Goal: Transaction & Acquisition: Purchase product/service

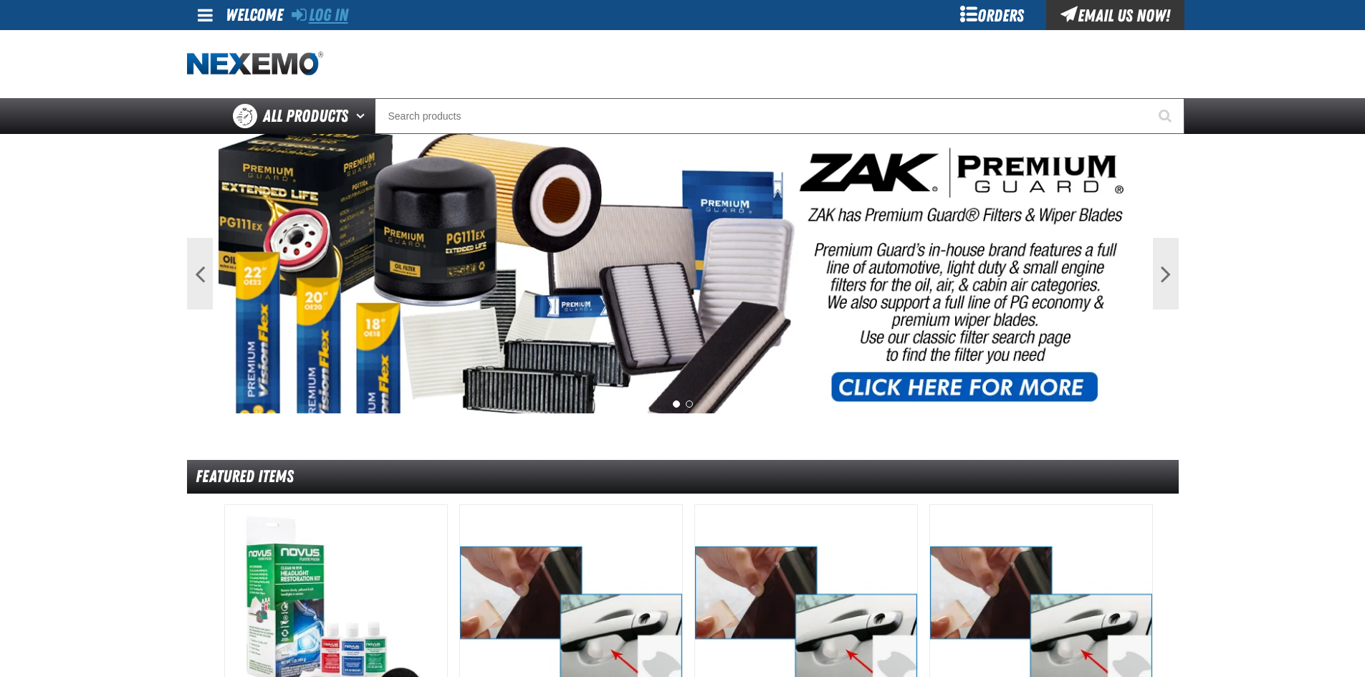
click at [333, 15] on link "Log In" at bounding box center [320, 15] width 57 height 20
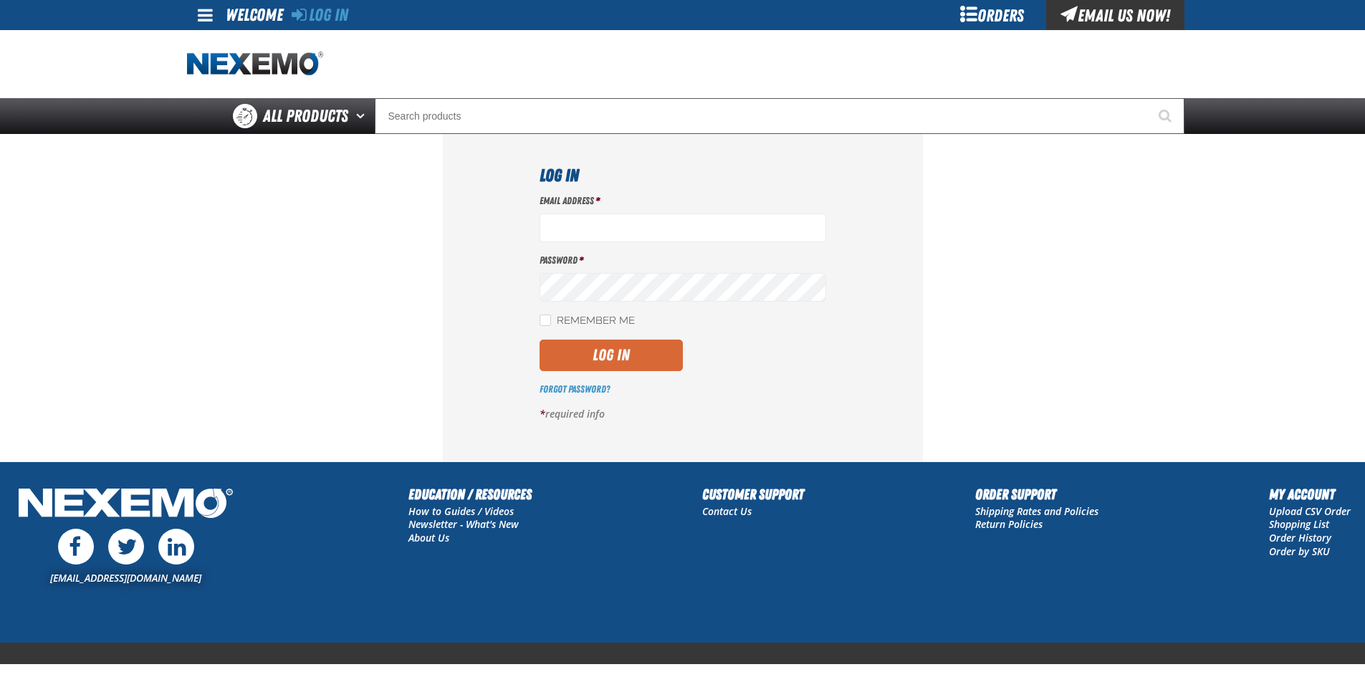
type input "sspolar01@vtaig.com"
click at [573, 350] on button "Log In" at bounding box center [610, 356] width 143 height 32
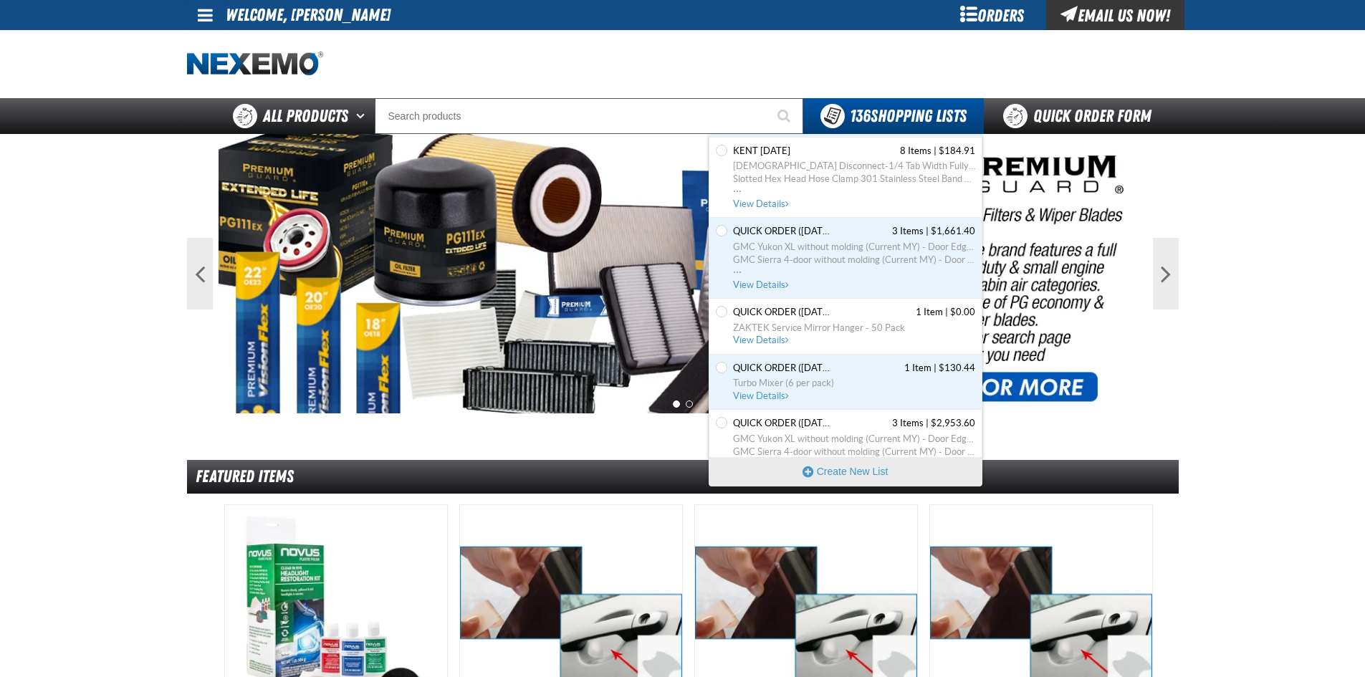
scroll to position [1576, 0]
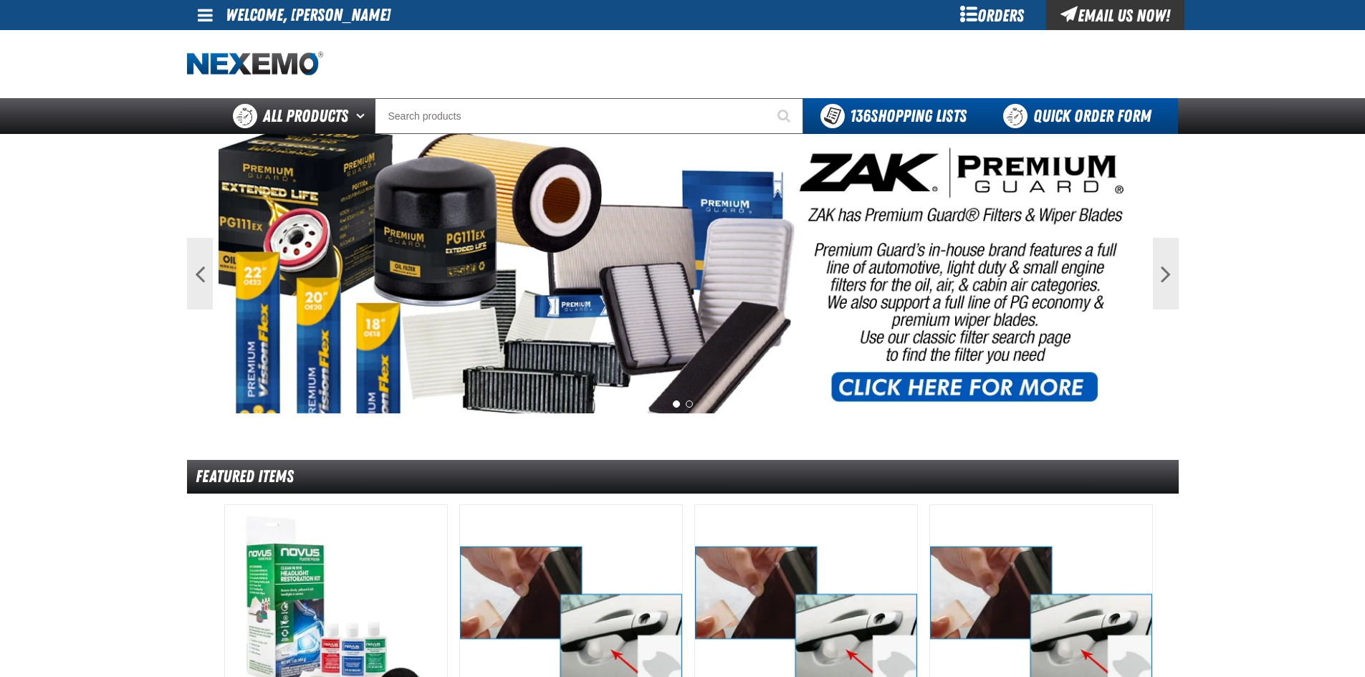
click at [1048, 112] on link "Quick Order Form" at bounding box center [1081, 116] width 194 height 36
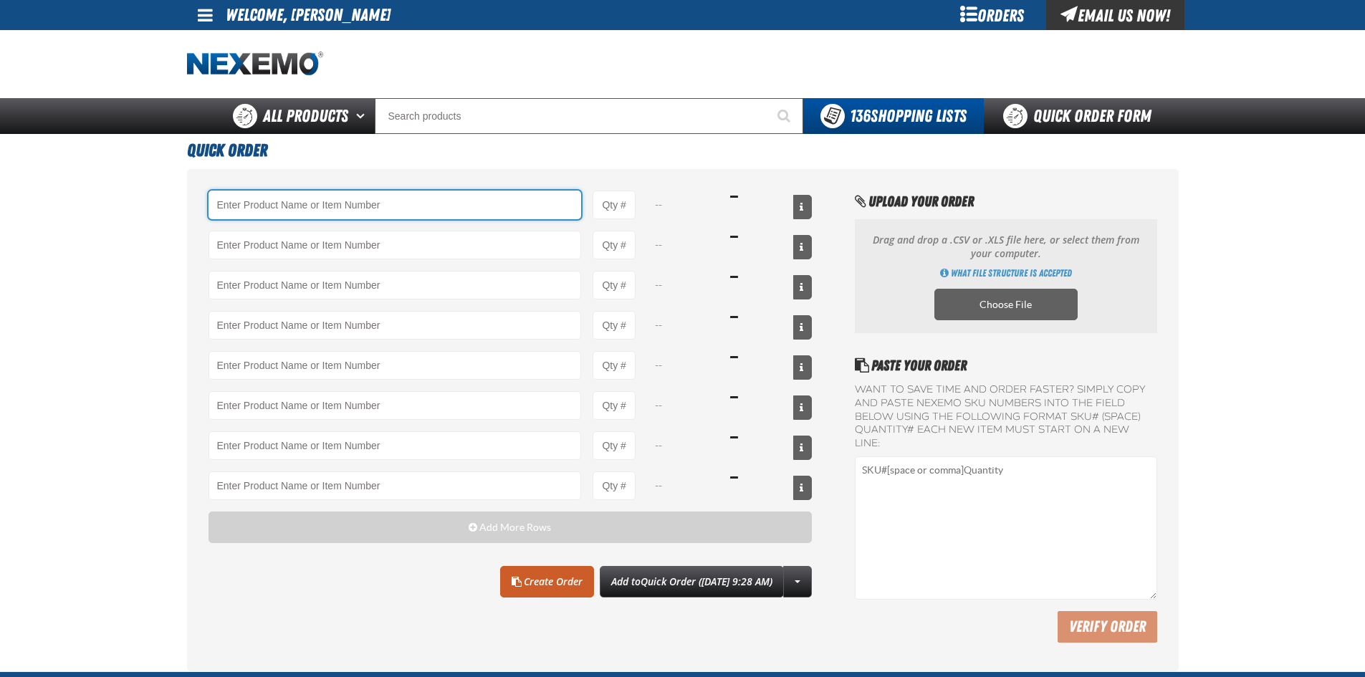
paste input "XUPL24-100"
click at [438, 201] on input "XUPL24-100" at bounding box center [394, 205] width 373 height 29
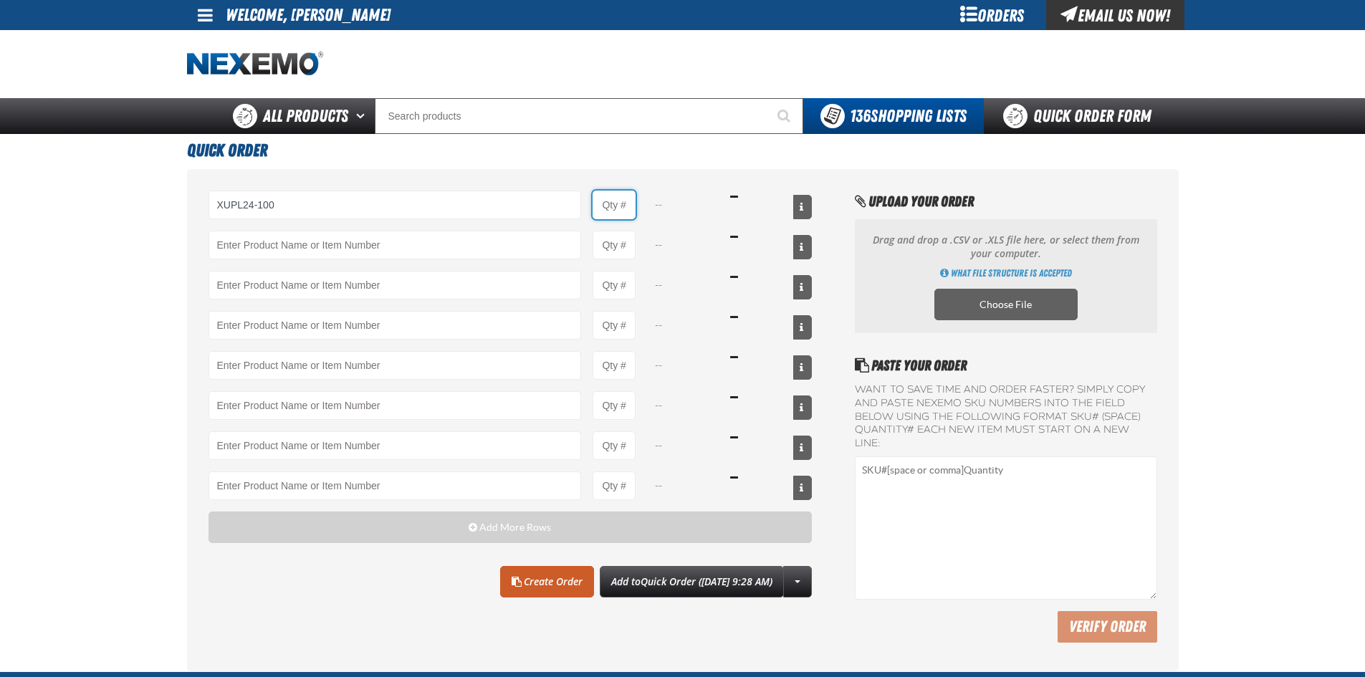
click at [612, 202] on input "Product Quantity" at bounding box center [613, 205] width 43 height 29
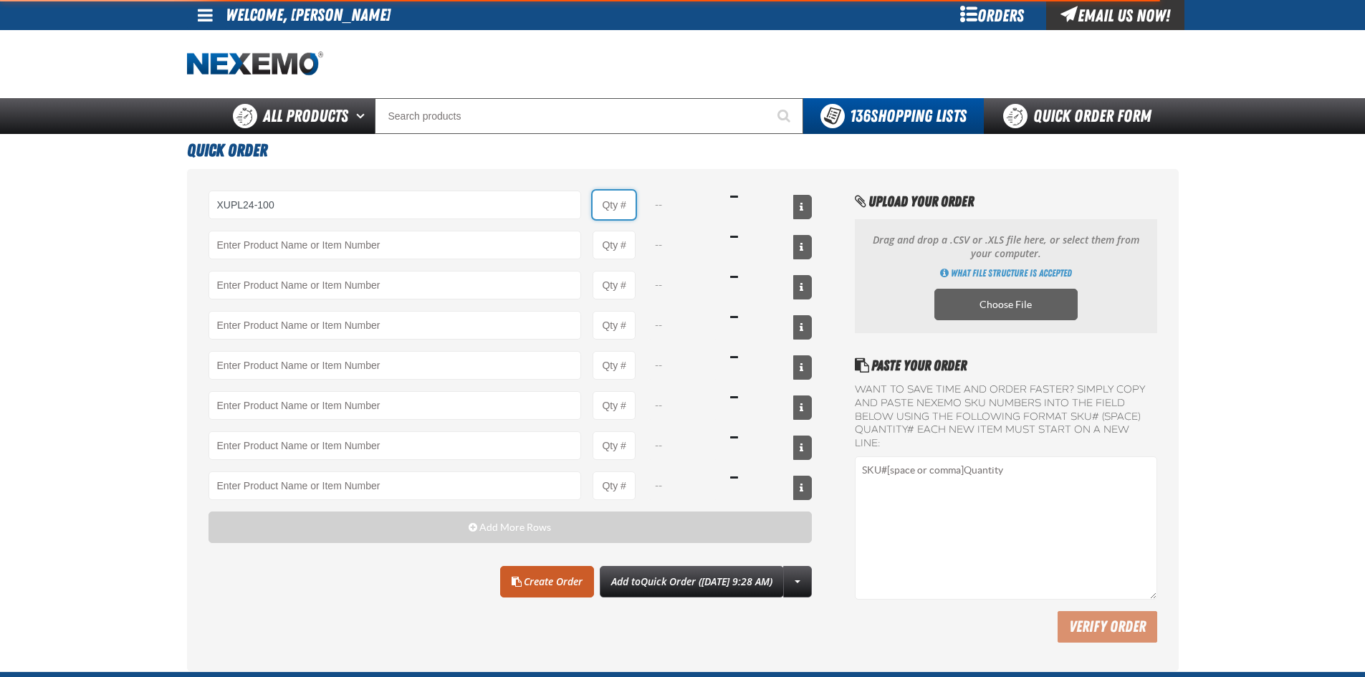
type input "XUPL24-100 - 24&quot; XPEL ULTIMATE PLUS Paint Protection Film (24&quot;x100&#x…"
type input "1"
select select "each"
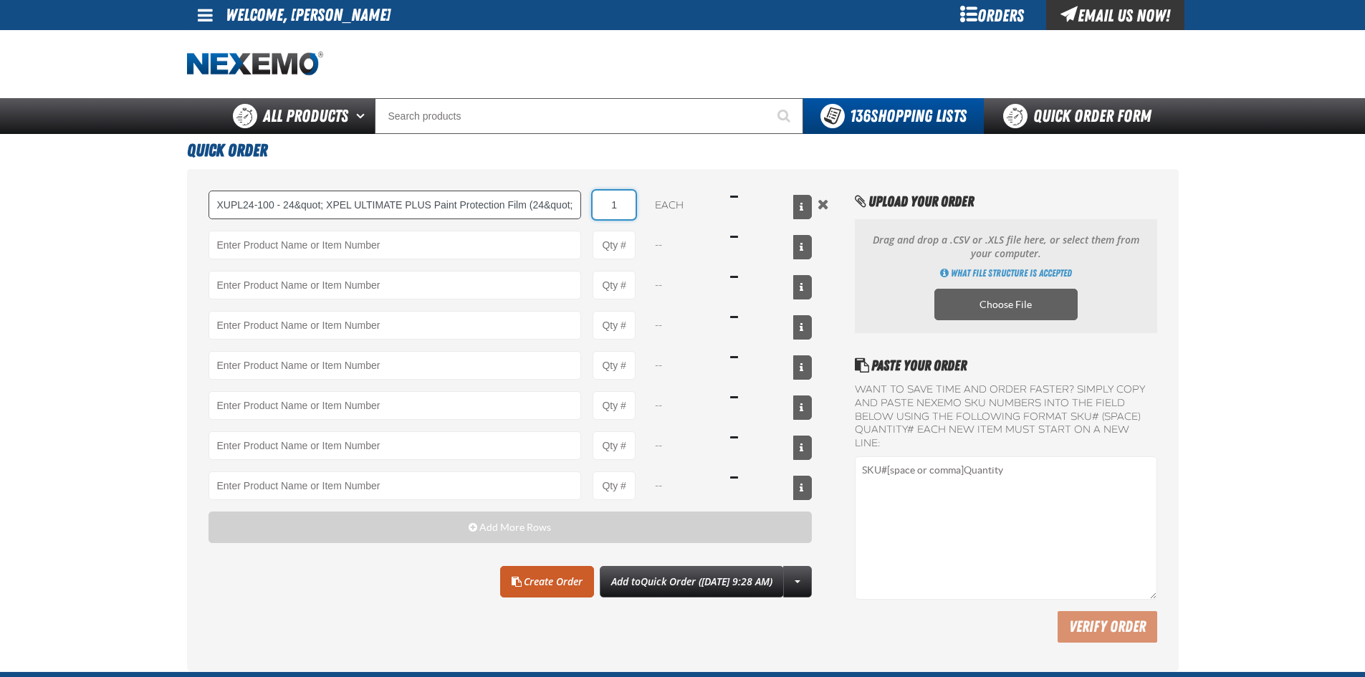
drag, startPoint x: 627, startPoint y: 203, endPoint x: 509, endPoint y: 203, distance: 118.2
click at [522, 203] on div "XUPL24-100 - 24&quot; XPEL ULTIMATE PLUS Paint Protection Film (24&quot;x100&#x…" at bounding box center [510, 205] width 604 height 29
type input "4"
drag, startPoint x: 625, startPoint y: 246, endPoint x: 533, endPoint y: 246, distance: 91.7
click at [533, 246] on div "--" at bounding box center [510, 245] width 604 height 29
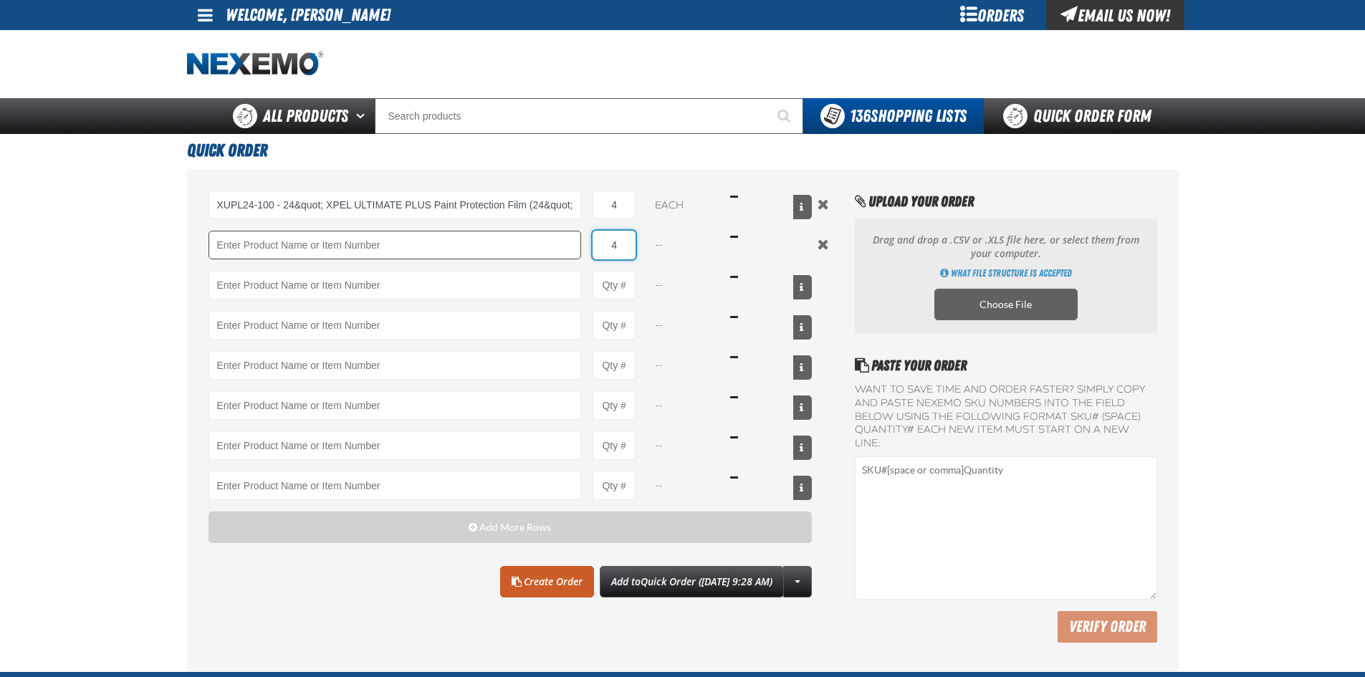
type input "4"
paste input "XPCSB3036-100"
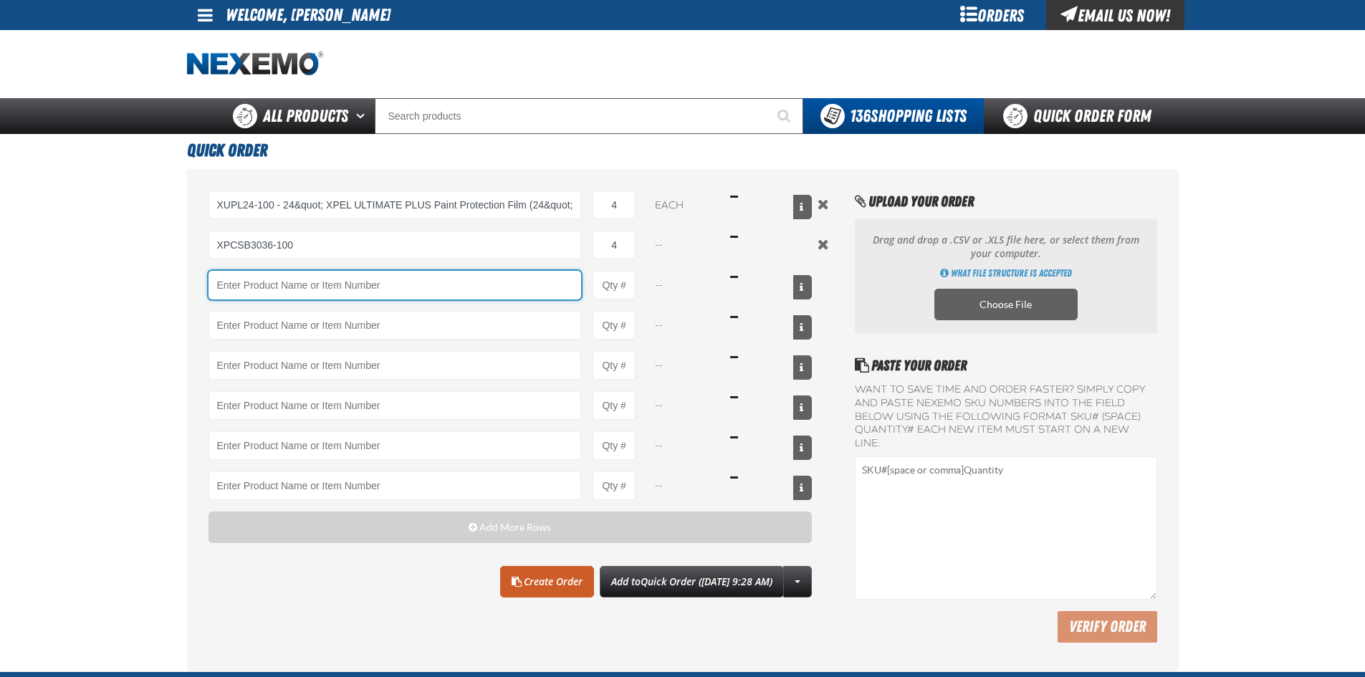
click at [363, 292] on input "Product" at bounding box center [394, 285] width 373 height 29
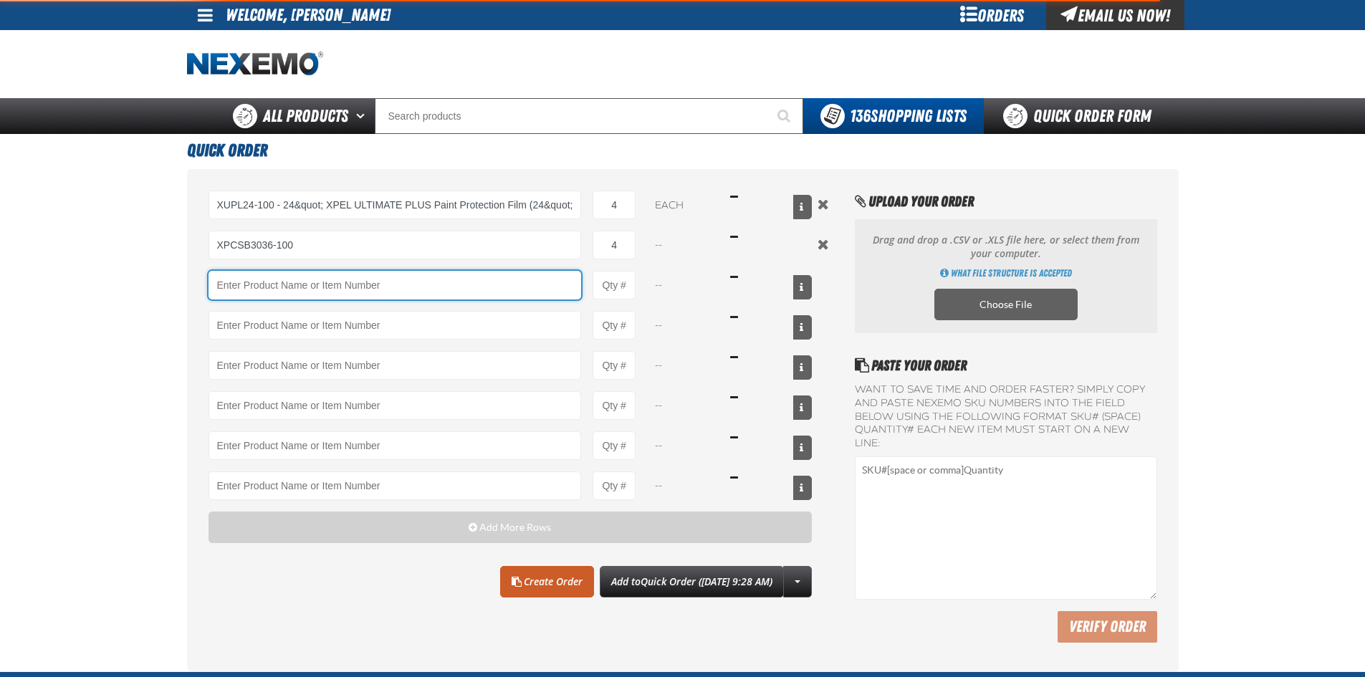
type input "XPCSB3036-100 - XPEL PRIME Color Stable Black 30% VLT (36&quot; x 100&#x27;)"
select select "roll"
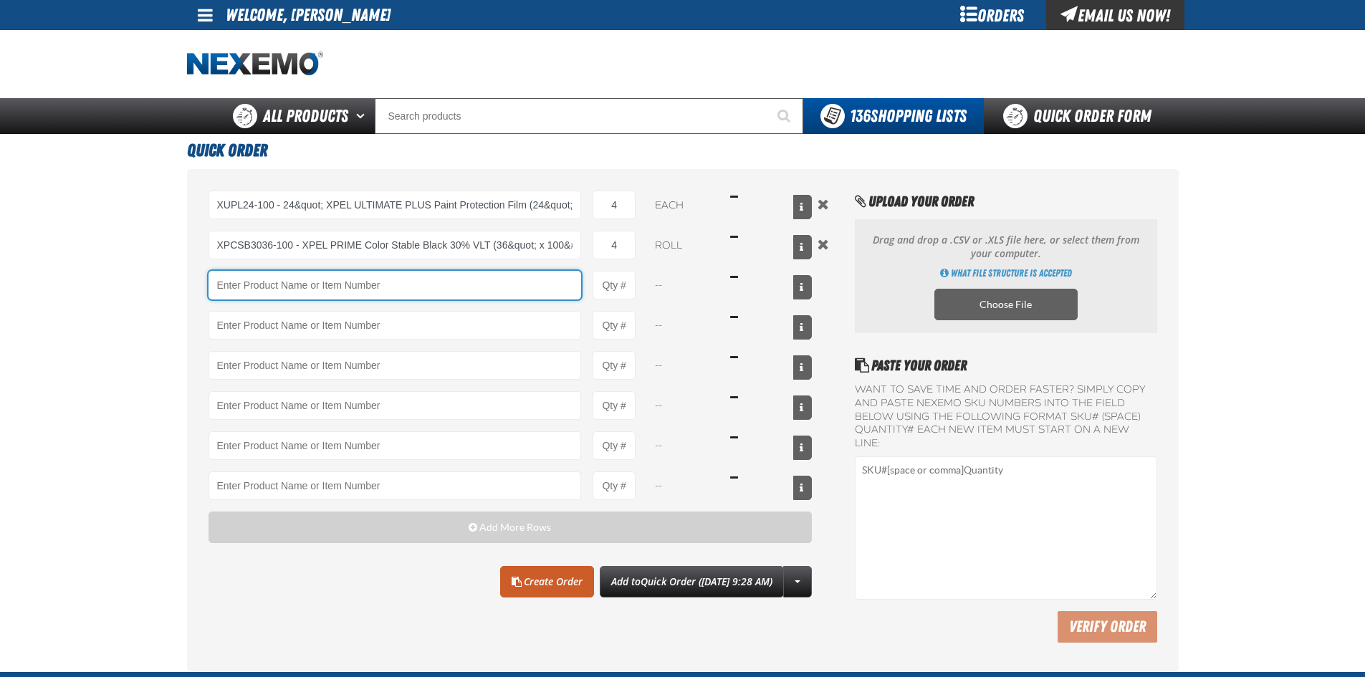
paste input "VT-GM11-KIT"
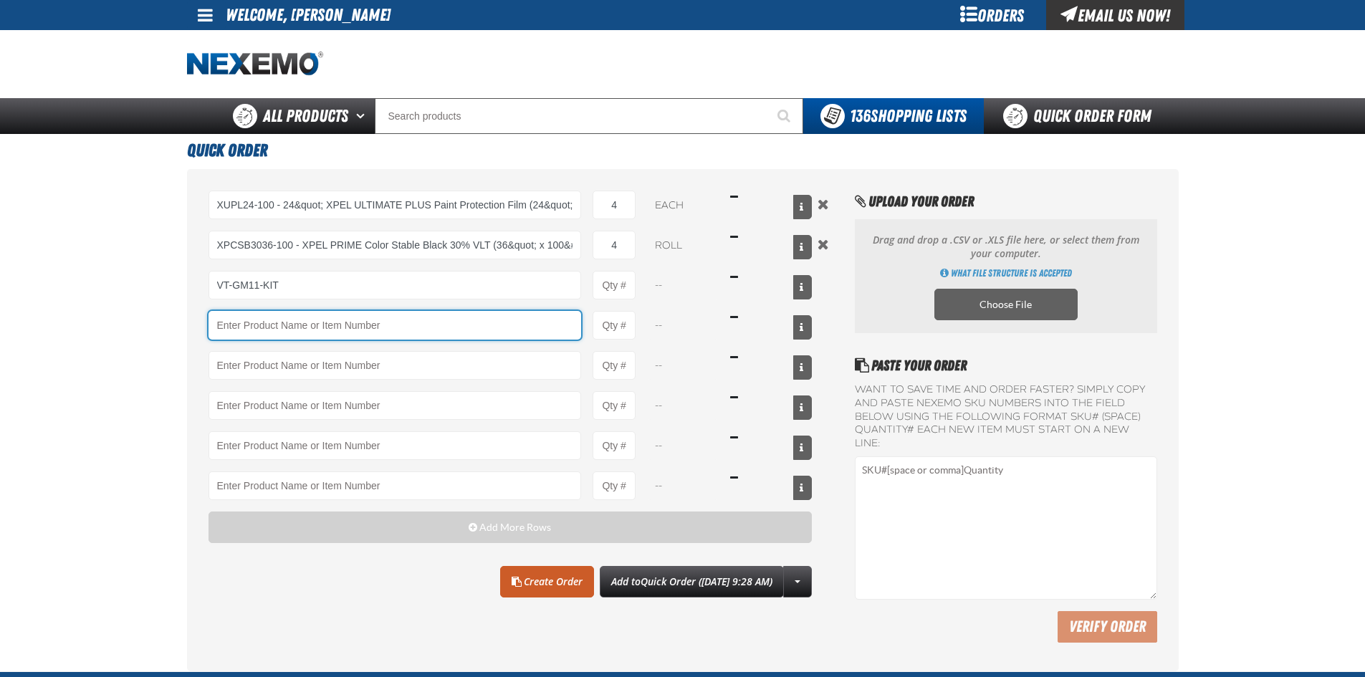
click at [415, 322] on input "Product" at bounding box center [394, 325] width 373 height 29
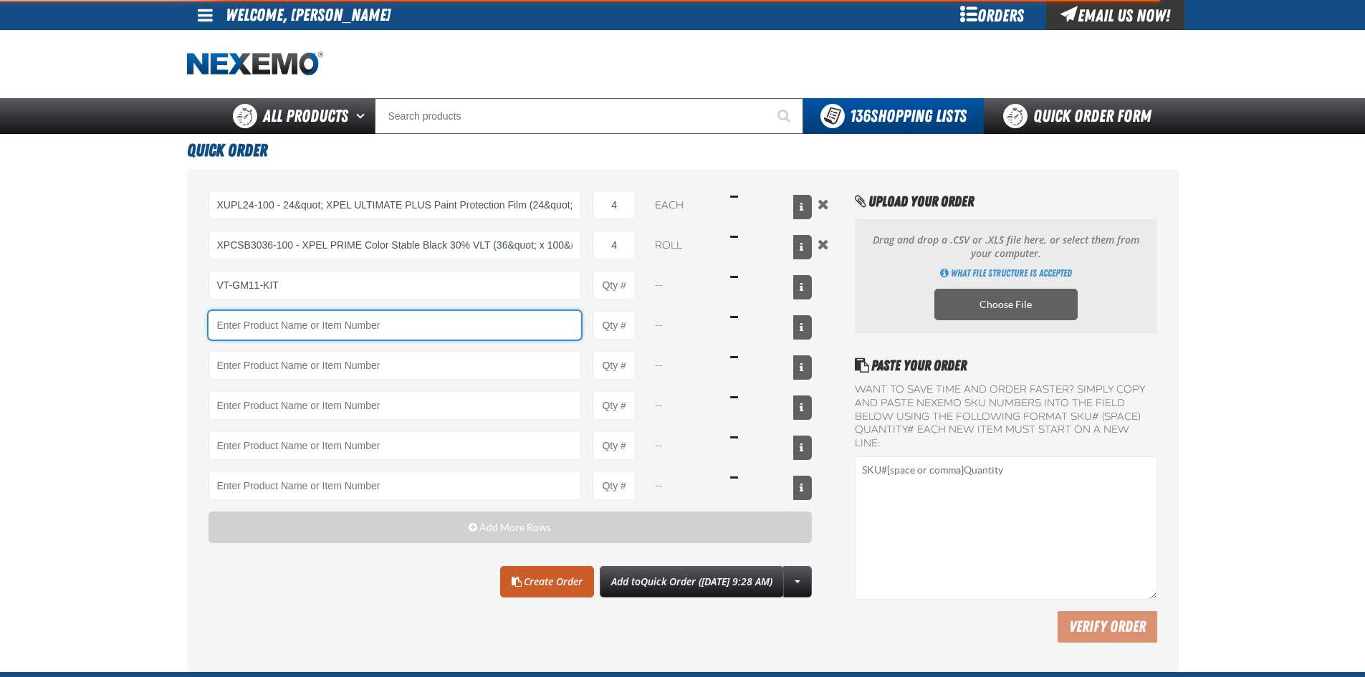
type input "VT-GM11-KIT - GMC Sierra 4-door without molding (Current MY) - Door Edge/Cup Ki…"
type input "1"
select select "each"
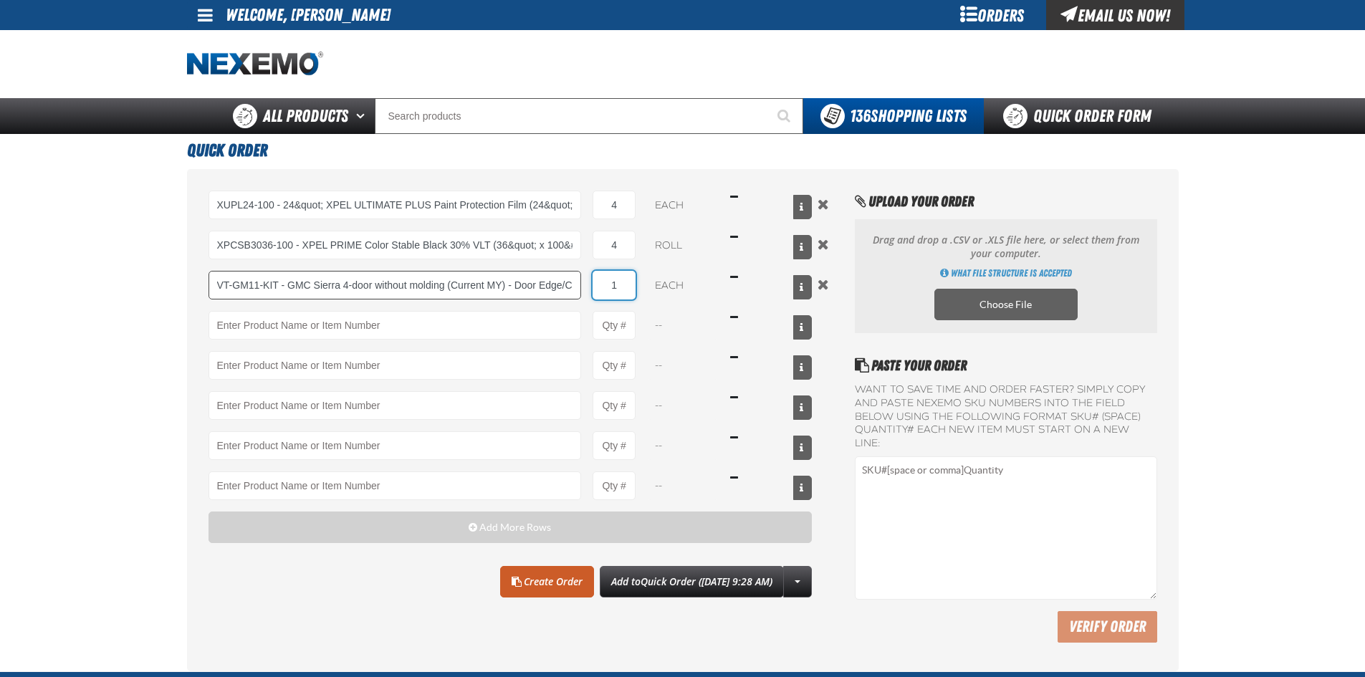
drag, startPoint x: 622, startPoint y: 282, endPoint x: 557, endPoint y: 282, distance: 65.2
click at [557, 282] on div "VT-GM11-KIT - GMC Sierra 4-door without molding (Current MY) - Door Edge/Cup Ki…" at bounding box center [510, 285] width 604 height 29
type input "80"
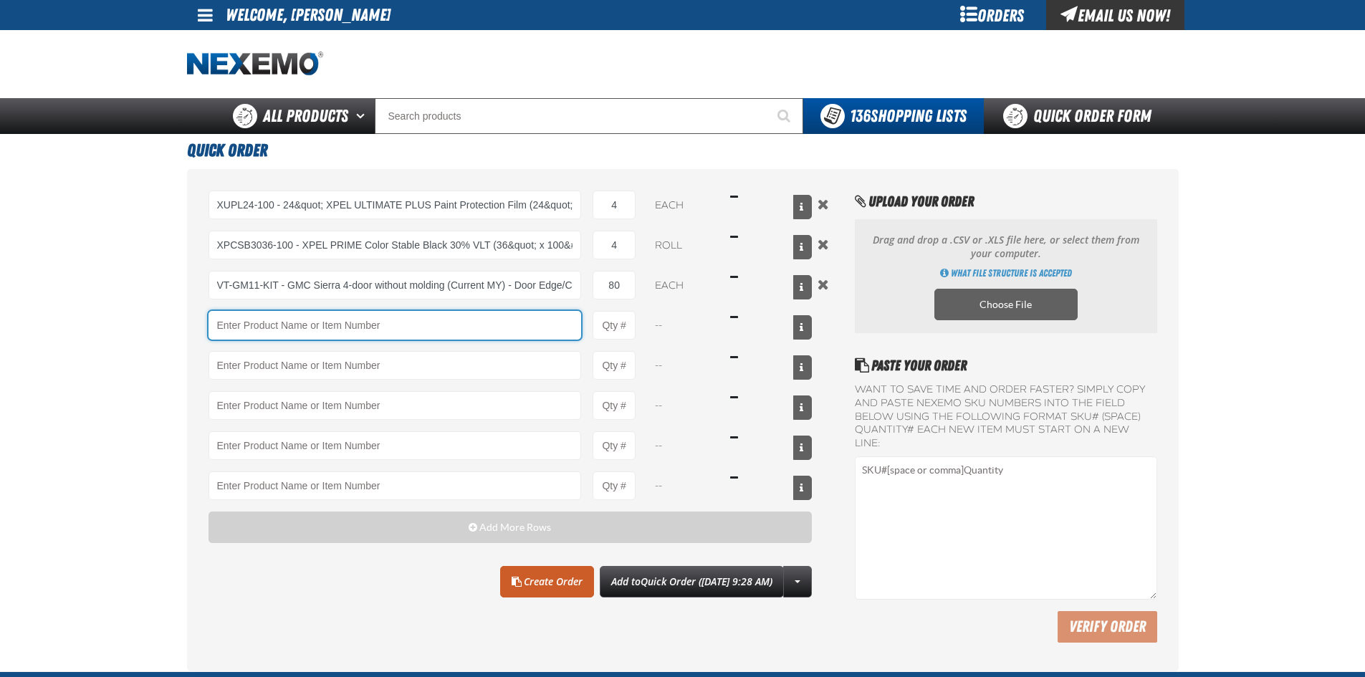
click at [291, 329] on input "Product" at bounding box center [394, 325] width 373 height 29
paste input "VT-GM20-KIT"
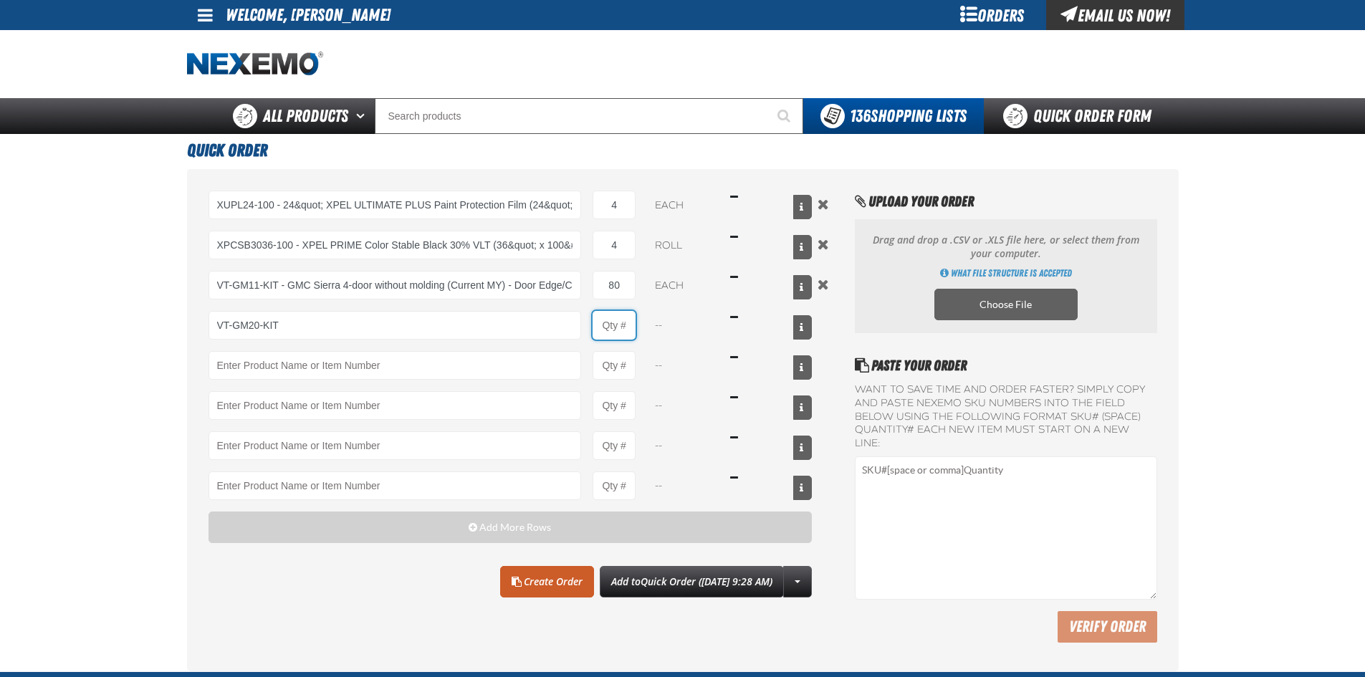
click at [628, 325] on input "Product Quantity" at bounding box center [613, 325] width 43 height 29
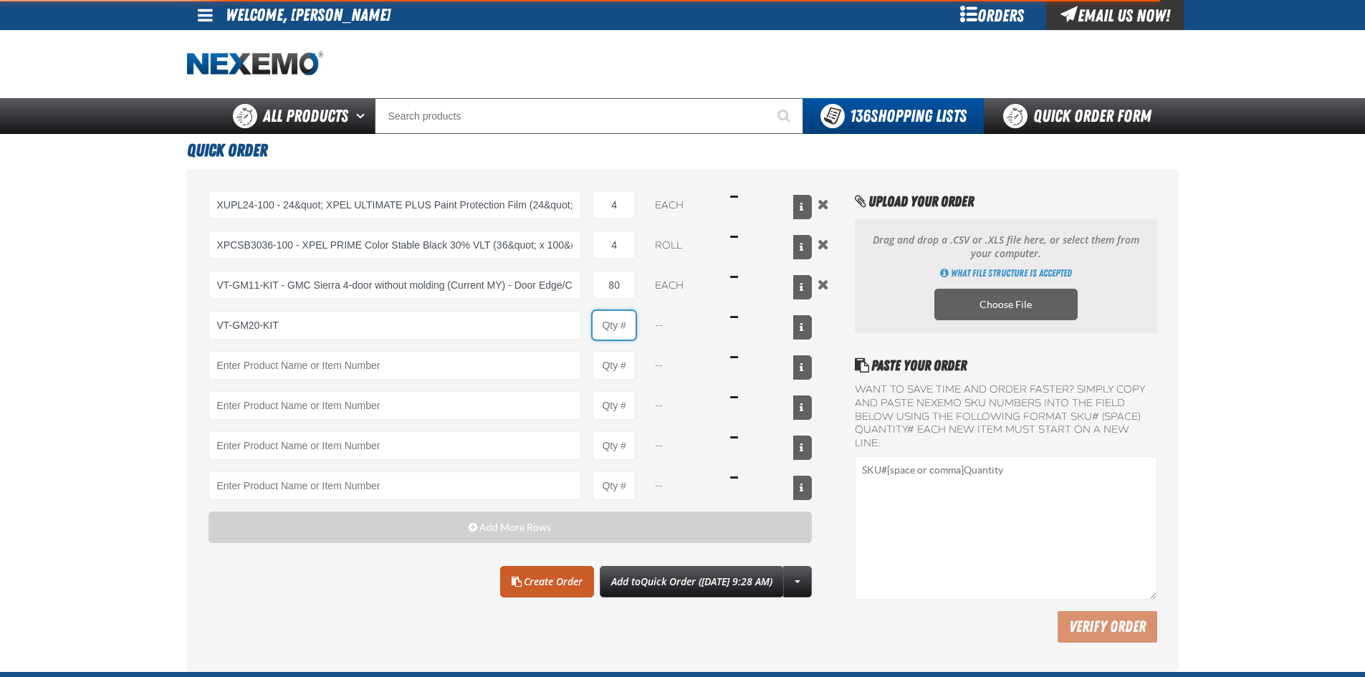
type input "VT-GM20-KIT - GMC Yukon XL without molding (Current MY) - Door Edge/Cup Kit Pro…"
type input "1"
select select "each"
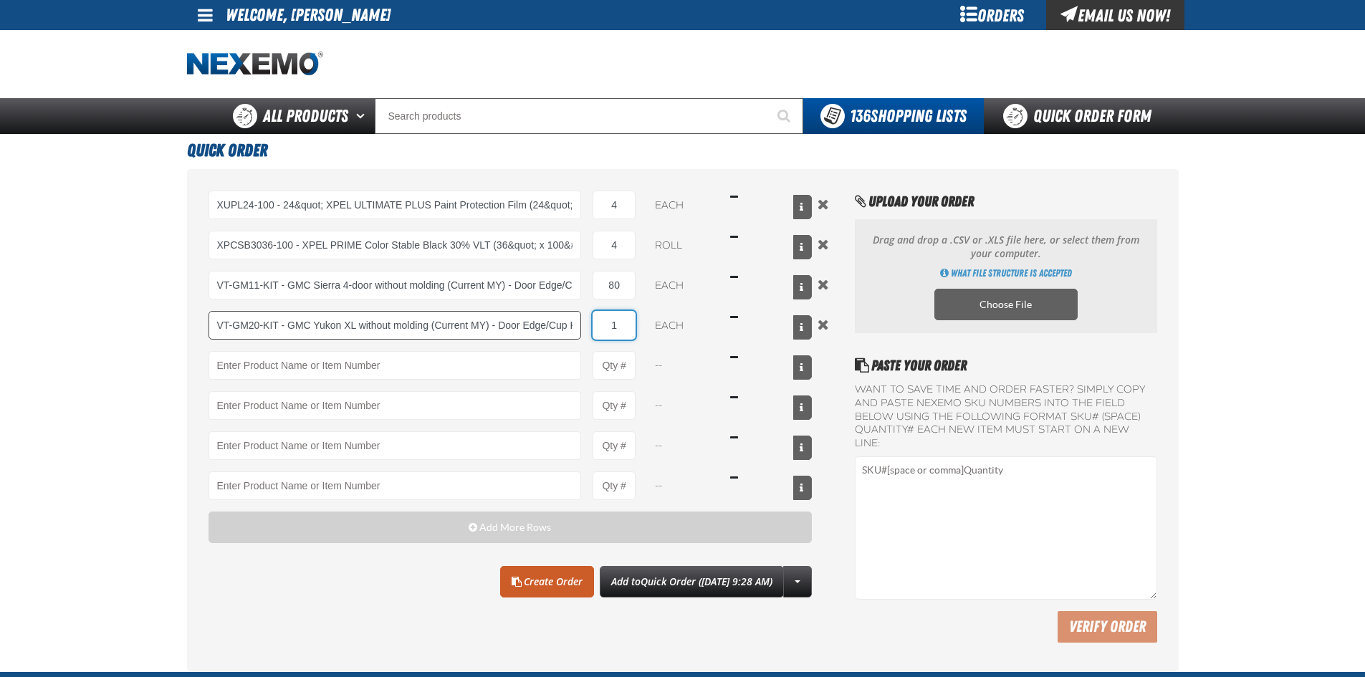
drag, startPoint x: 627, startPoint y: 322, endPoint x: 558, endPoint y: 322, distance: 68.8
click at [558, 322] on div "VT-GM20-KIT - GMC Yukon XL without molding (Current MY) - Door Edge/Cup Kit Pro…" at bounding box center [510, 325] width 604 height 29
type input "60"
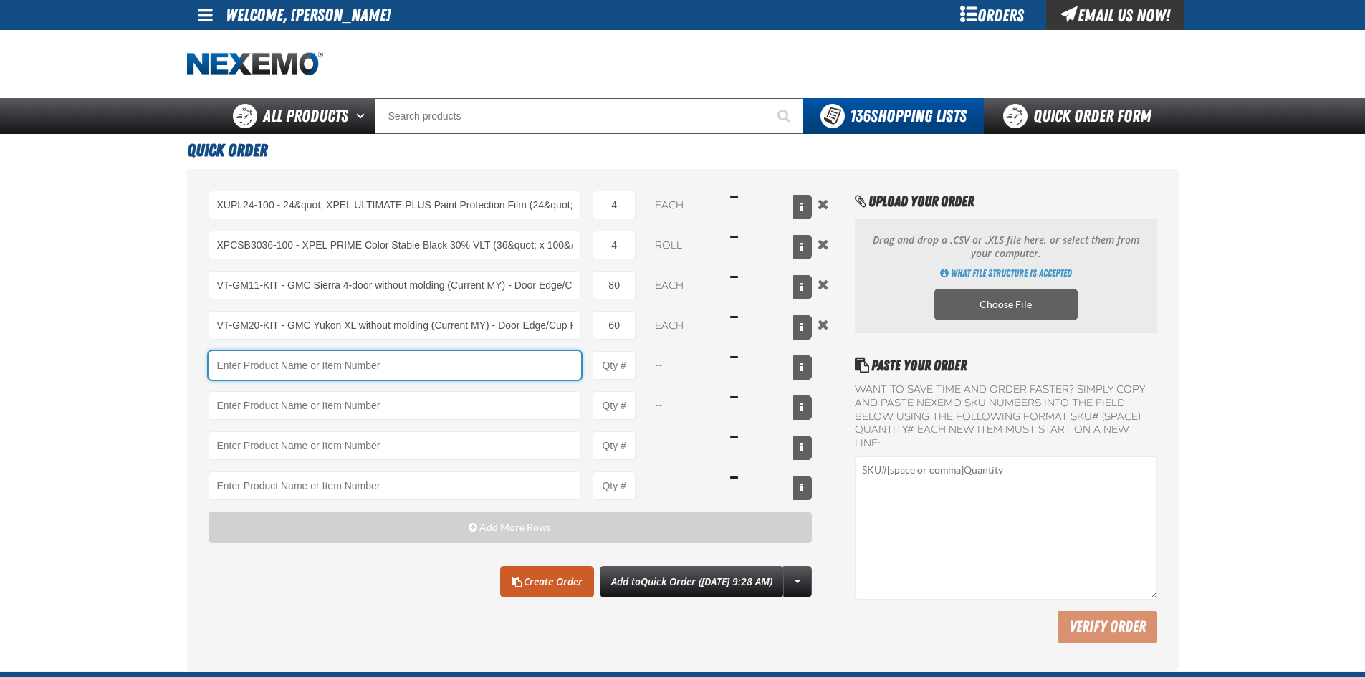
click at [255, 367] on input "Product" at bounding box center [394, 365] width 373 height 29
paste input "VT-BU01-KIT"
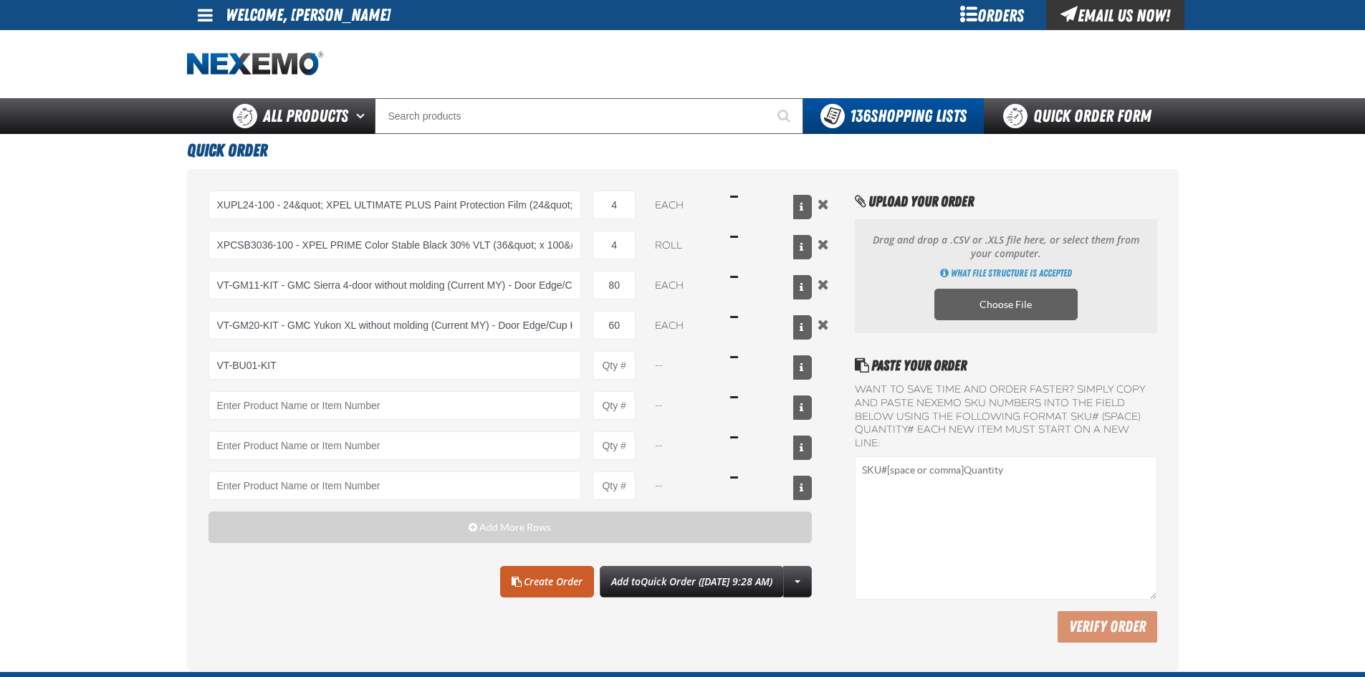
click at [642, 366] on div "VT-BU01-KIT --" at bounding box center [510, 365] width 604 height 29
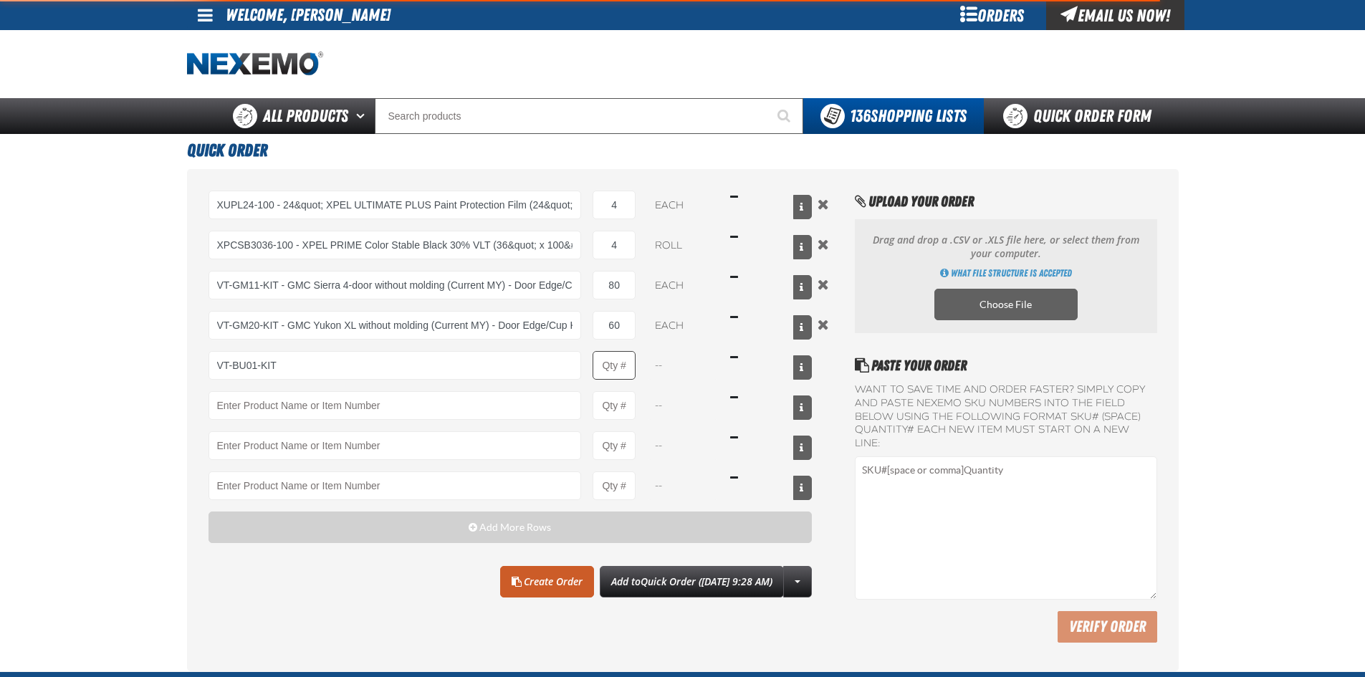
type input "VT-BU01-KIT - Buick Enclave (Current MY) - Door Edge/Cup Kit Protection Film"
type input "1"
select select "each"
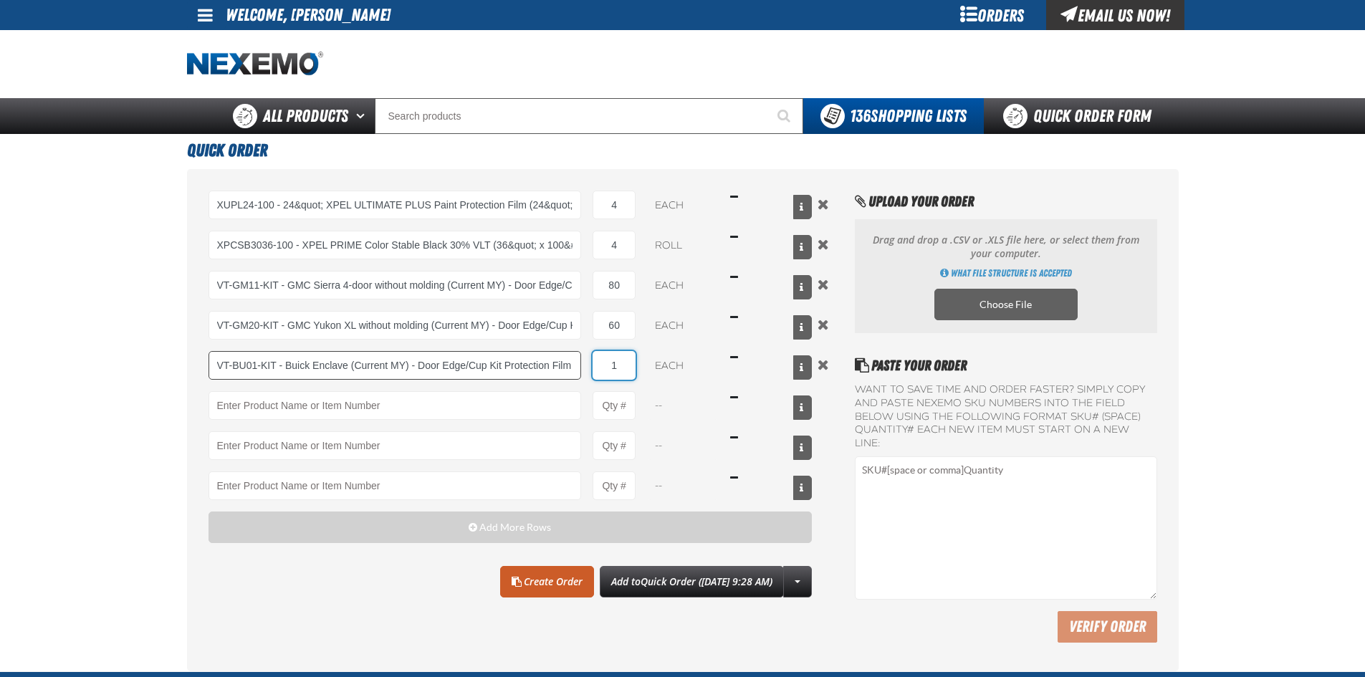
drag, startPoint x: 630, startPoint y: 365, endPoint x: 493, endPoint y: 365, distance: 137.6
click at [505, 365] on div "VT-BU01-KIT - Buick Enclave (Current MY) - Door Edge/Cup Kit Protection Film 1 …" at bounding box center [510, 365] width 604 height 29
type input "60"
click at [522, 580] on link "Create Order" at bounding box center [547, 582] width 94 height 32
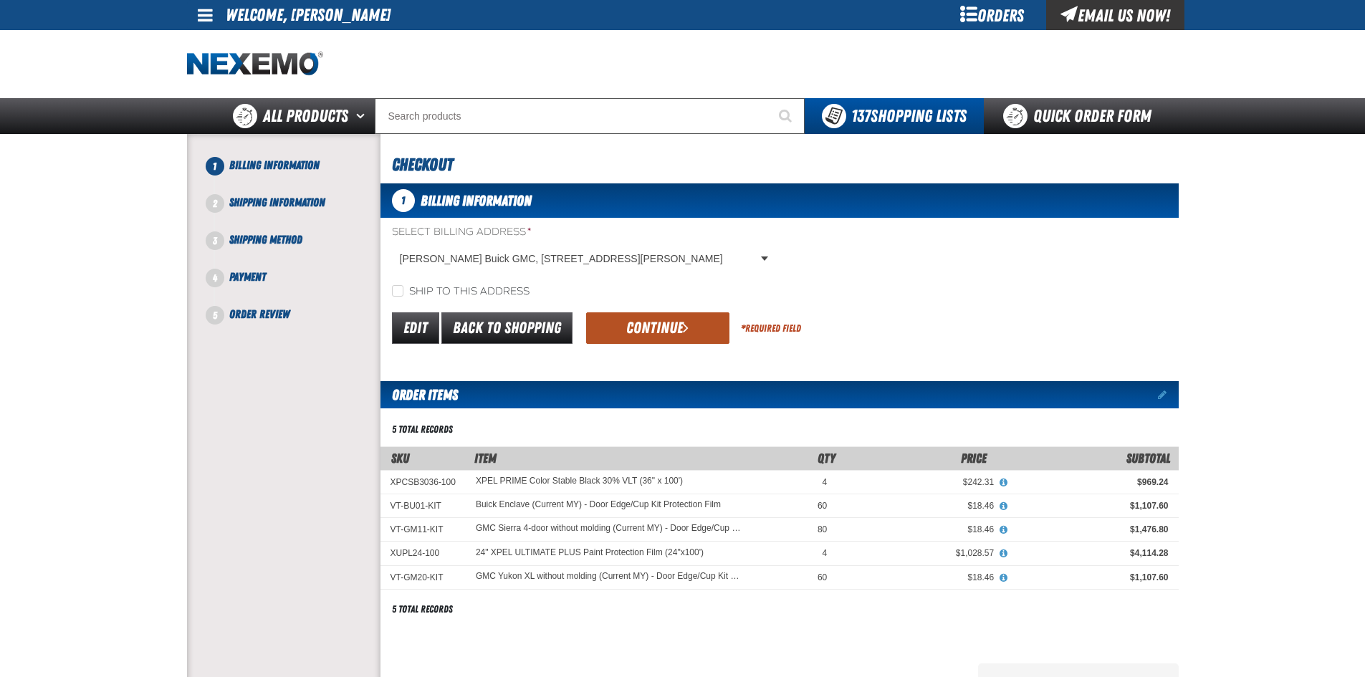
click at [659, 323] on button "Continue" at bounding box center [657, 328] width 143 height 32
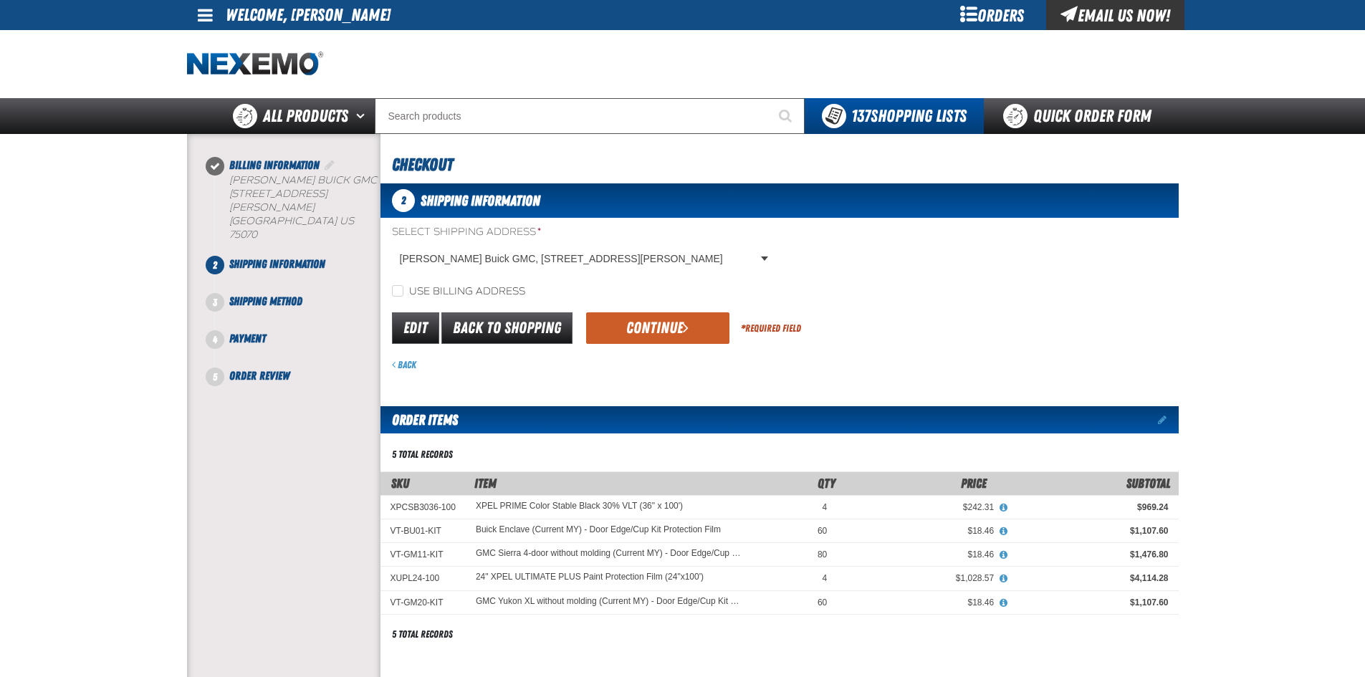
click at [659, 323] on button "Continue" at bounding box center [657, 328] width 143 height 32
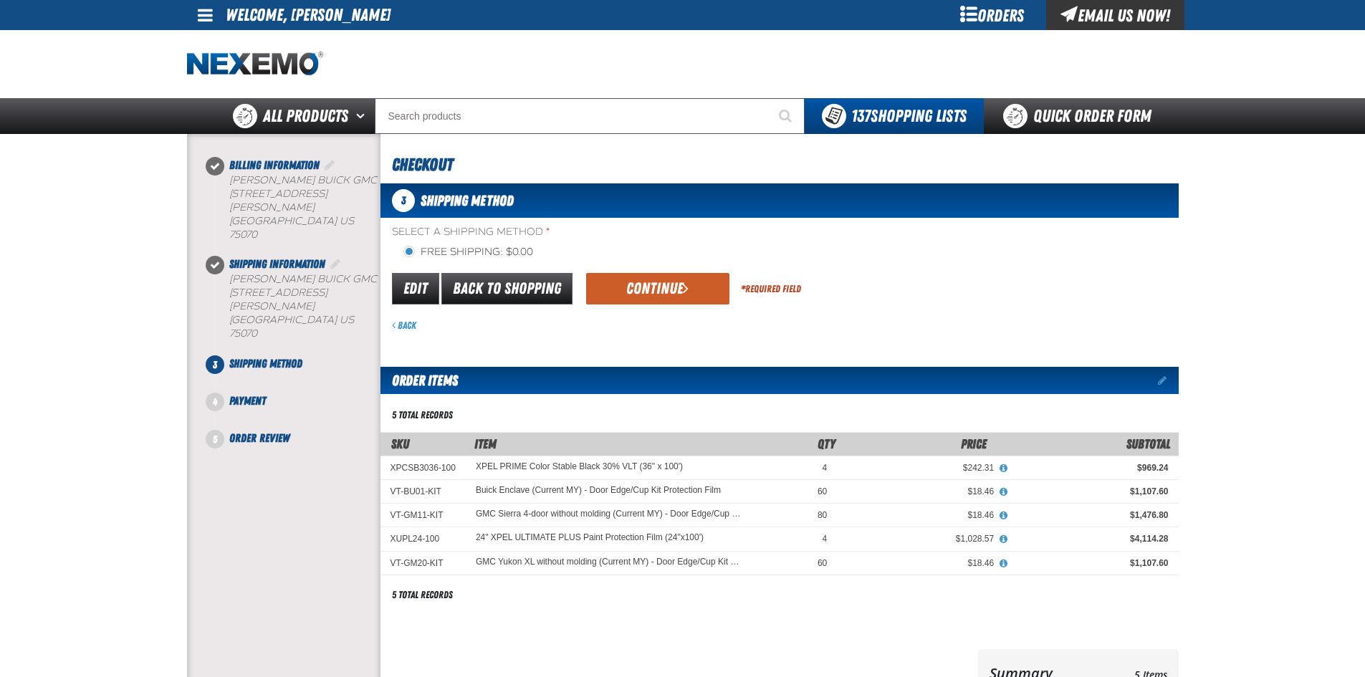
click at [659, 323] on div "Back" at bounding box center [785, 326] width 787 height 14
click at [667, 287] on button "Continue" at bounding box center [657, 289] width 143 height 32
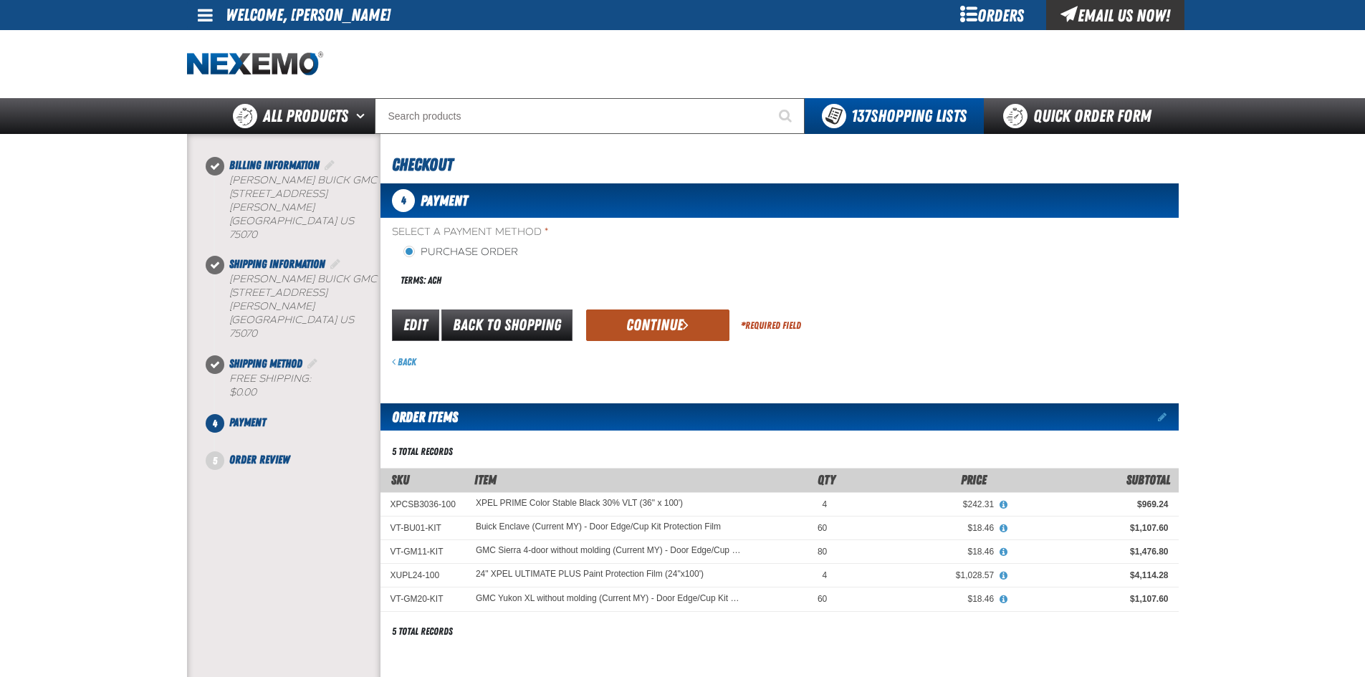
click at [668, 321] on button "Continue" at bounding box center [657, 325] width 143 height 32
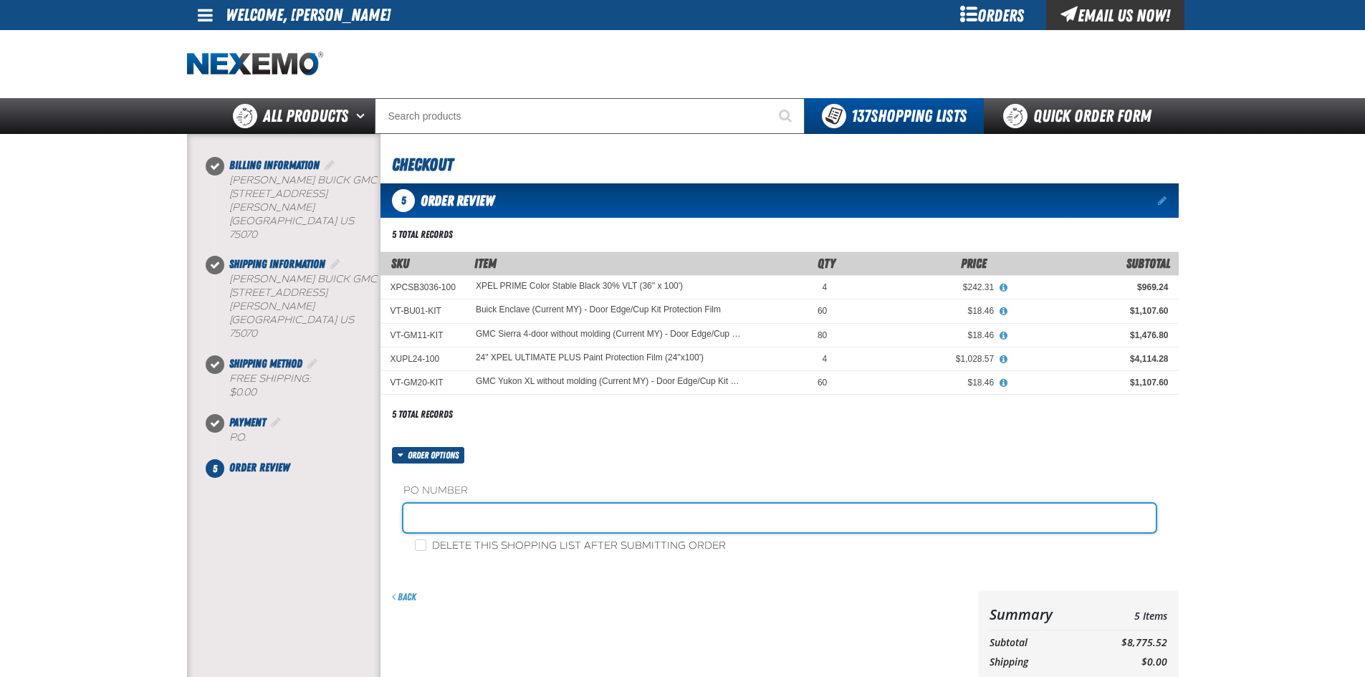
click at [425, 520] on input "text" at bounding box center [779, 518] width 752 height 29
type input "STOCK-SS"
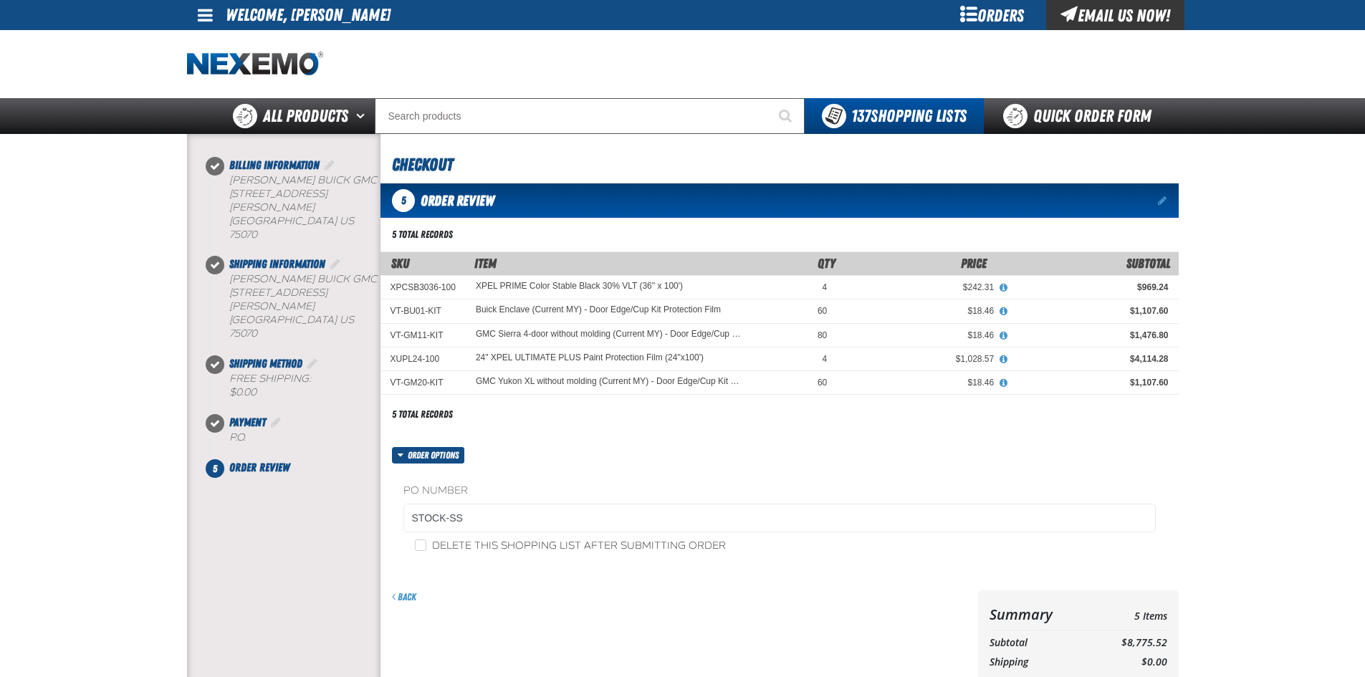
click at [828, 484] on fieldset "PO Number STOCK-SS" at bounding box center [779, 511] width 752 height 54
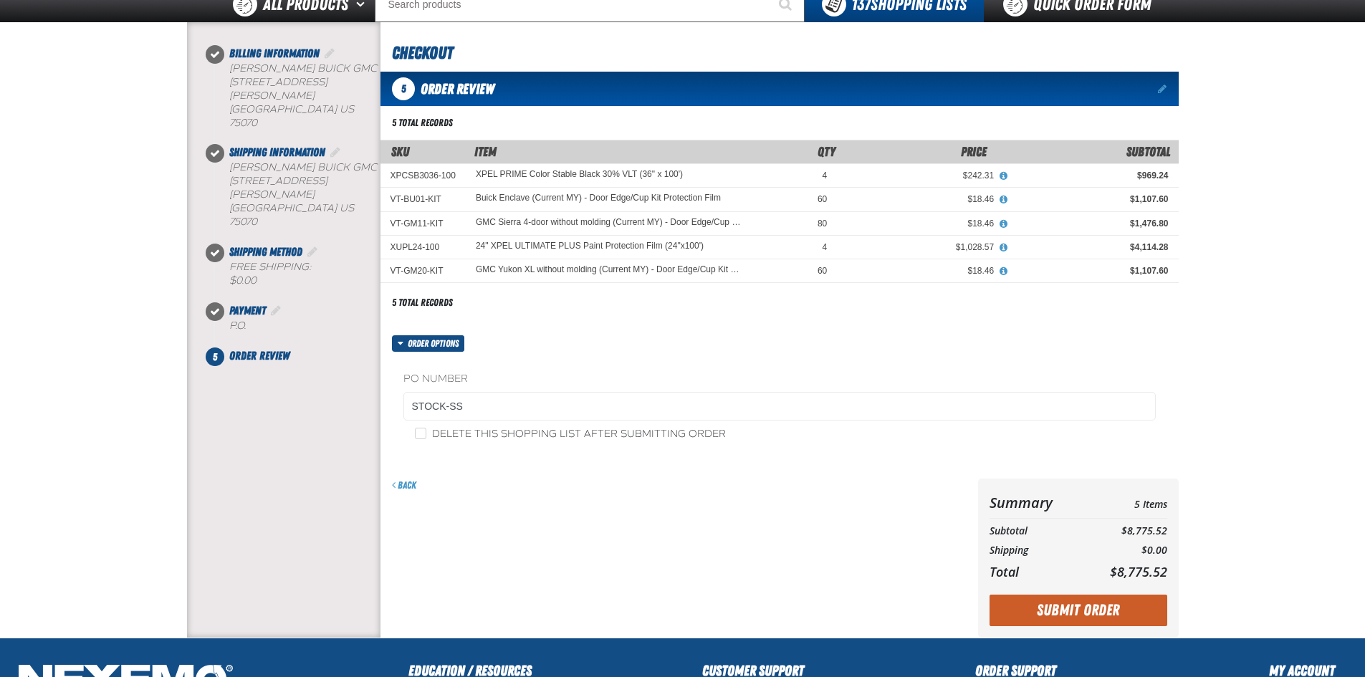
scroll to position [143, 0]
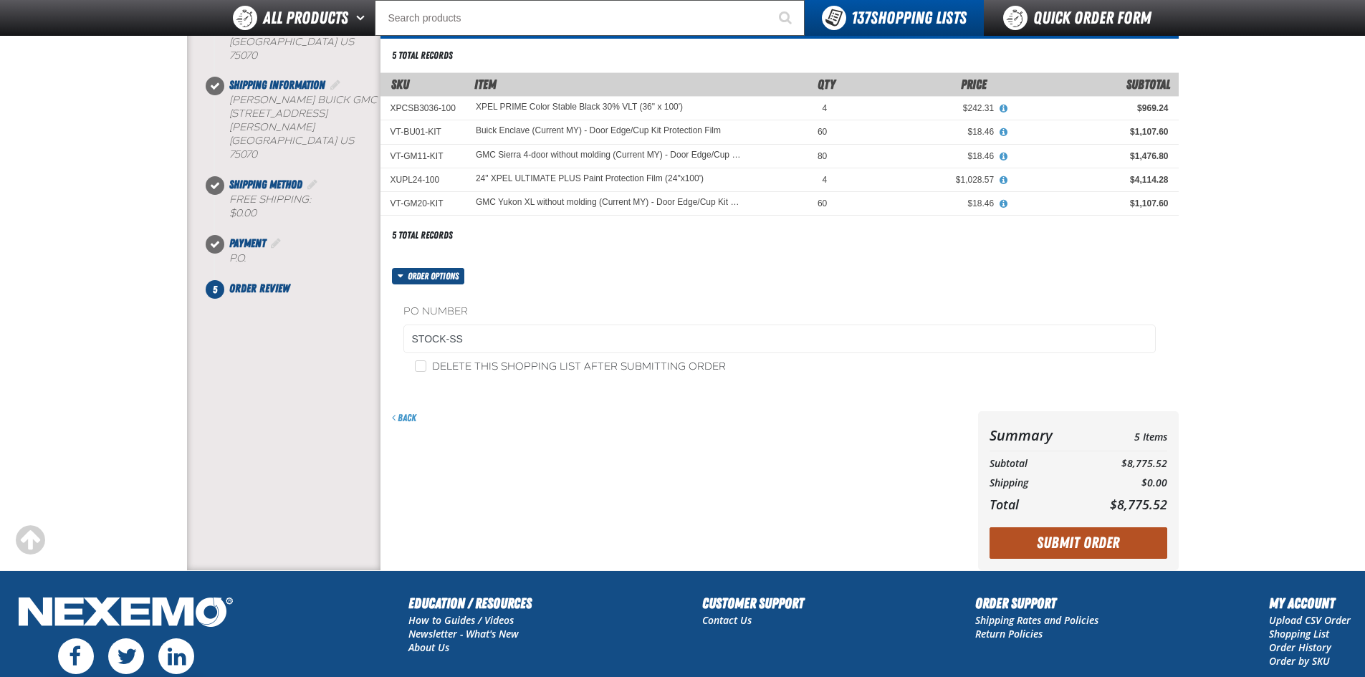
click at [1085, 530] on button "Submit Order" at bounding box center [1078, 543] width 178 height 32
